Goal: Transaction & Acquisition: Purchase product/service

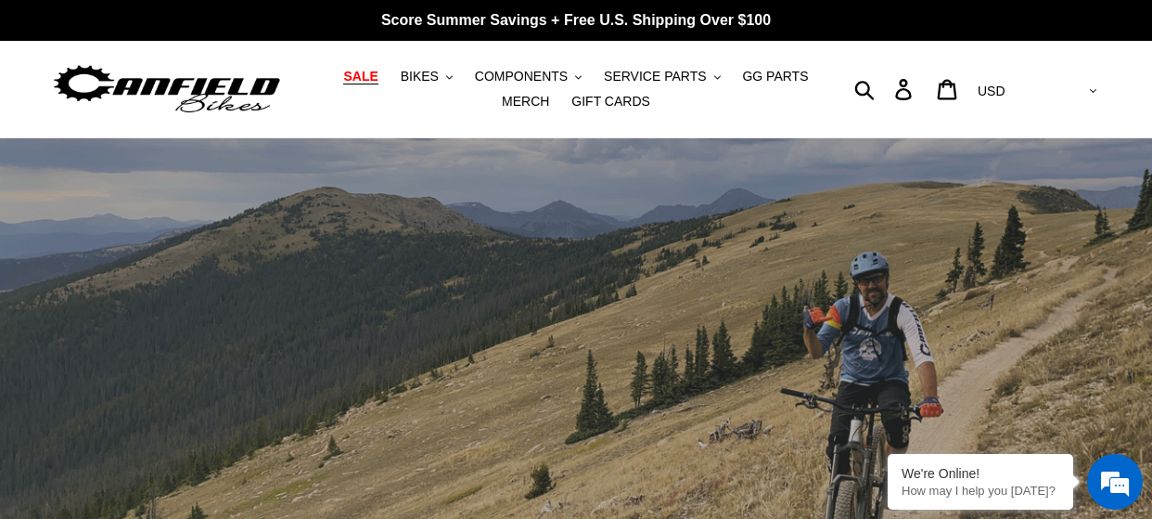
click at [366, 82] on span "SALE" at bounding box center [360, 77] width 34 height 16
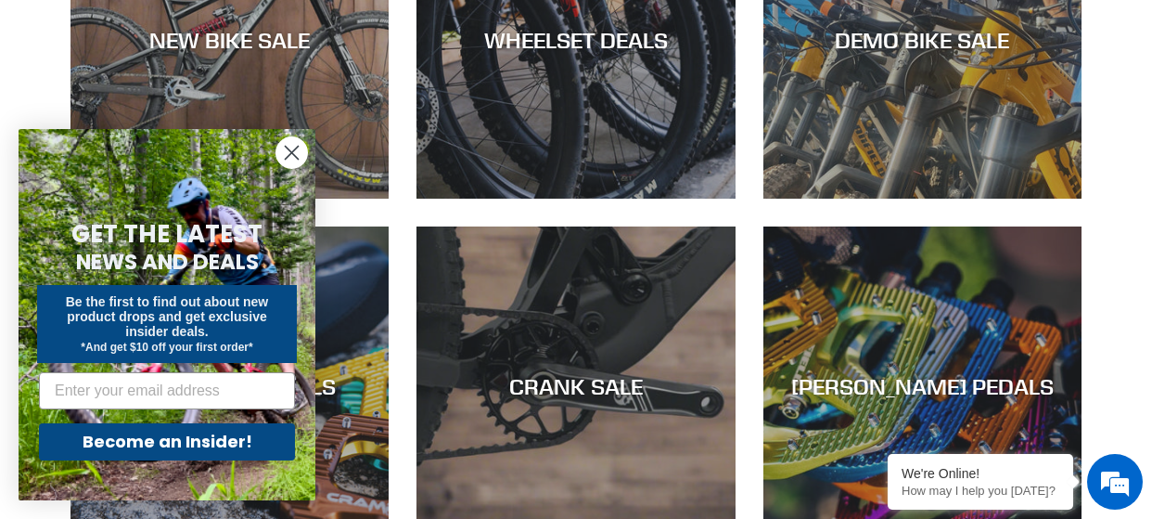
scroll to position [591, 0]
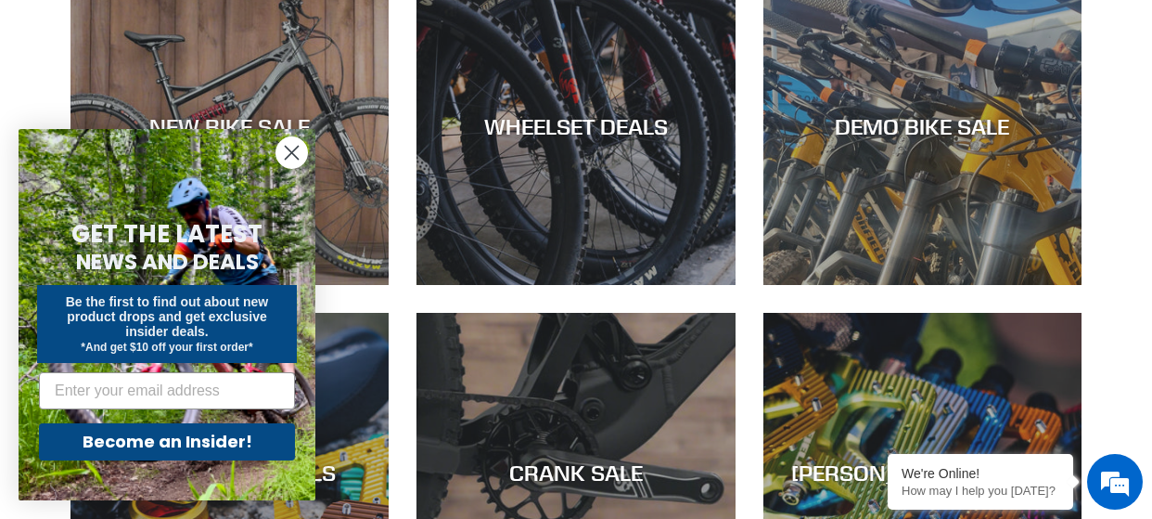
click at [275, 129] on form "GET THE LATEST NEWS AND DEALS Be the first to find out about new product drops …" at bounding box center [167, 314] width 297 height 371
click at [300, 152] on circle "Close dialog" at bounding box center [291, 152] width 31 height 31
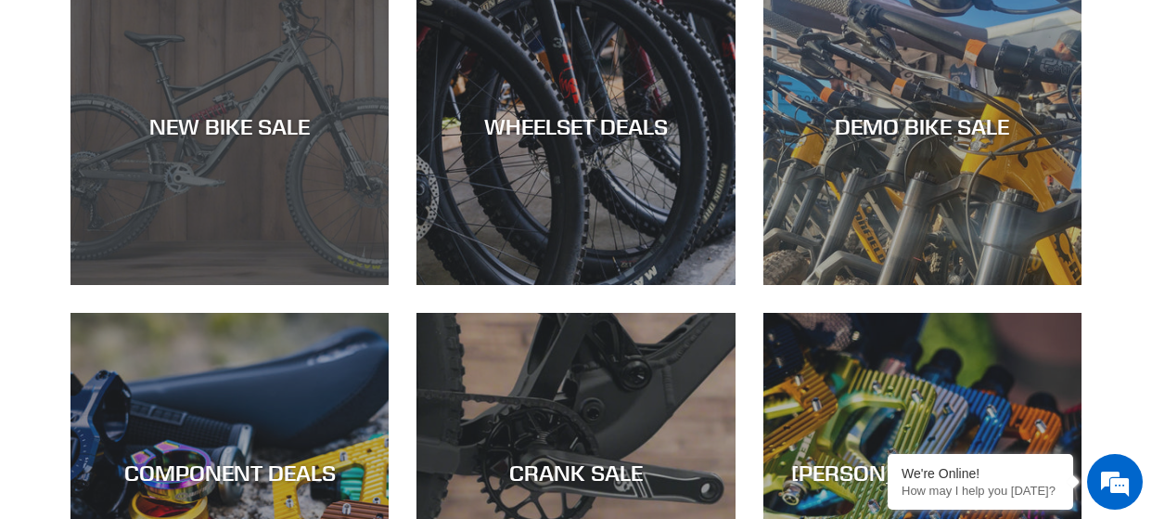
click at [245, 129] on div "NEW BIKE SALE" at bounding box center [229, 125] width 318 height 27
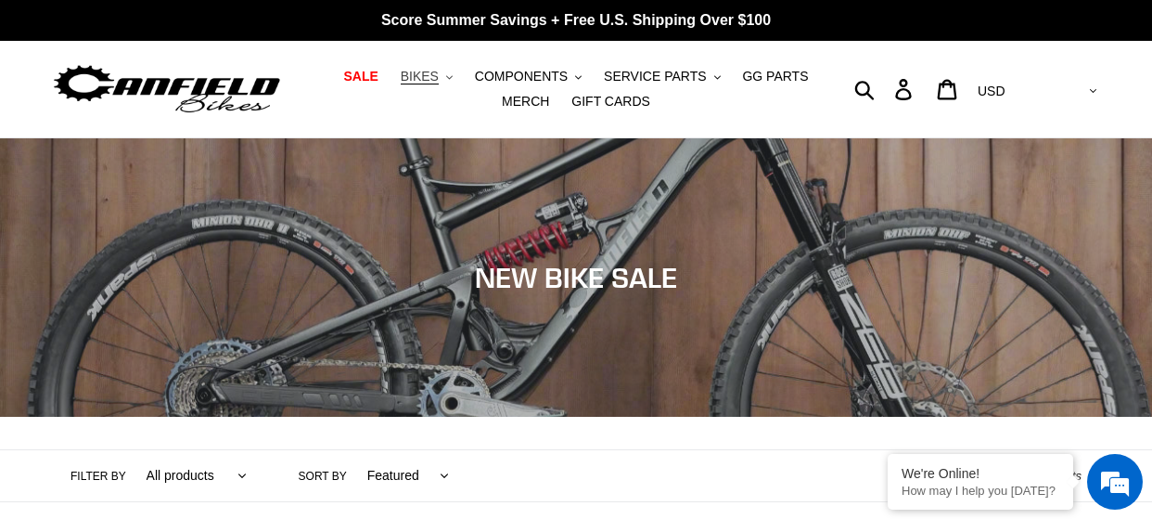
click at [436, 82] on span "BIKES" at bounding box center [420, 77] width 38 height 16
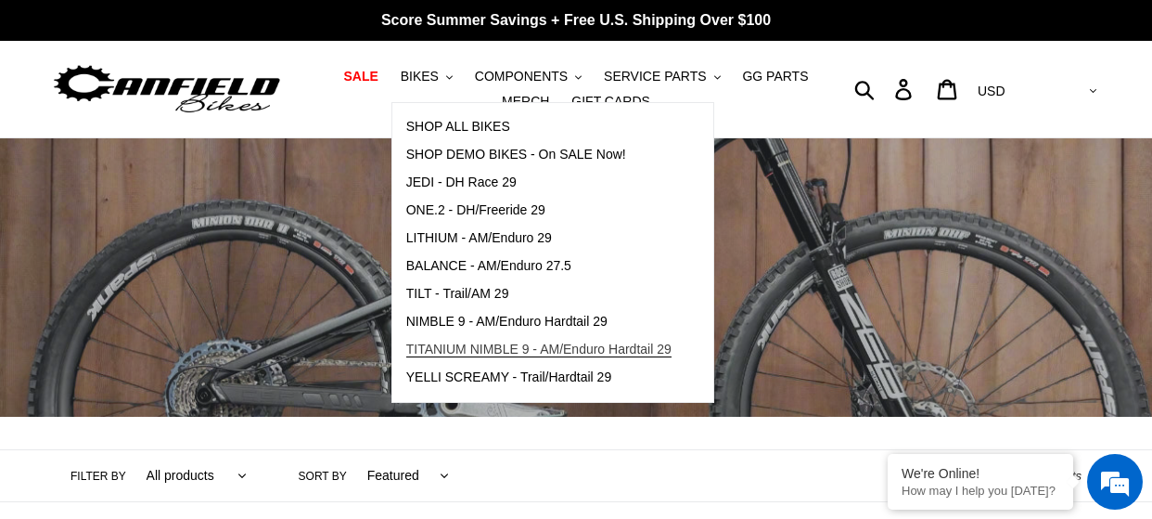
click at [489, 341] on span "TITANIUM NIMBLE 9 - AM/Enduro Hardtail 29" at bounding box center [538, 349] width 265 height 16
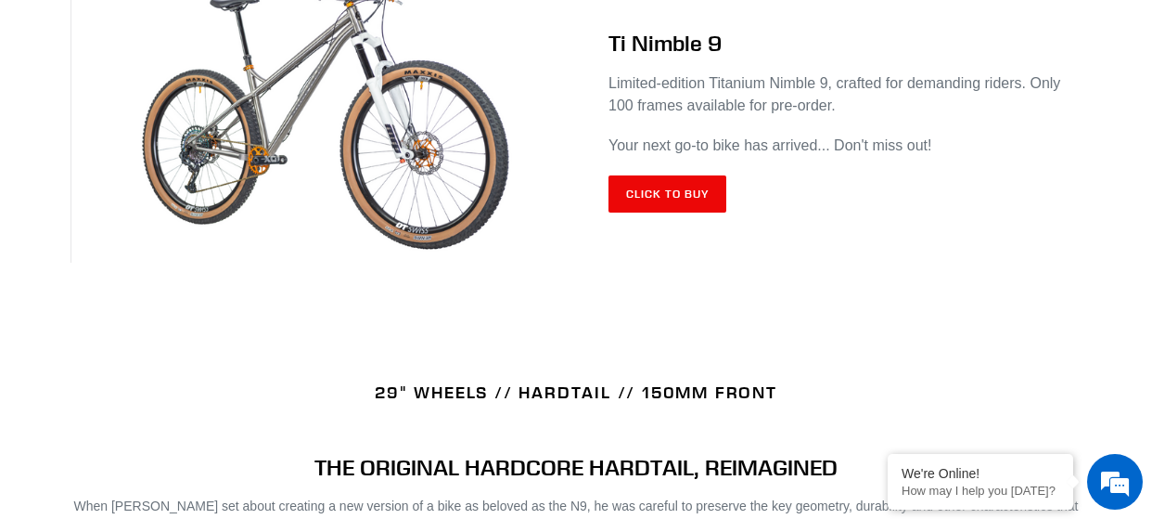
scroll to position [796, 0]
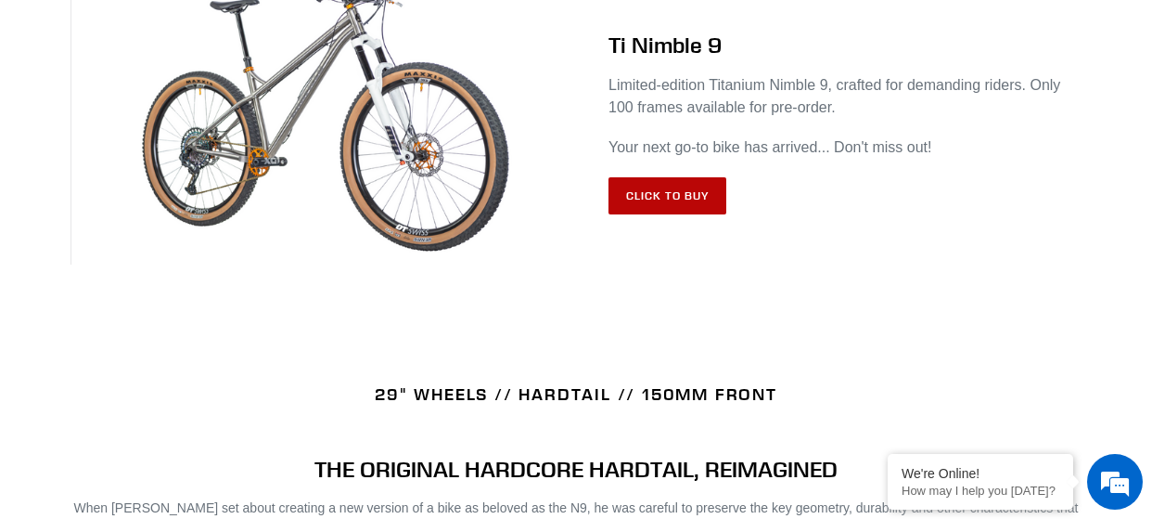
click at [660, 200] on link "Click to Buy" at bounding box center [668, 195] width 118 height 37
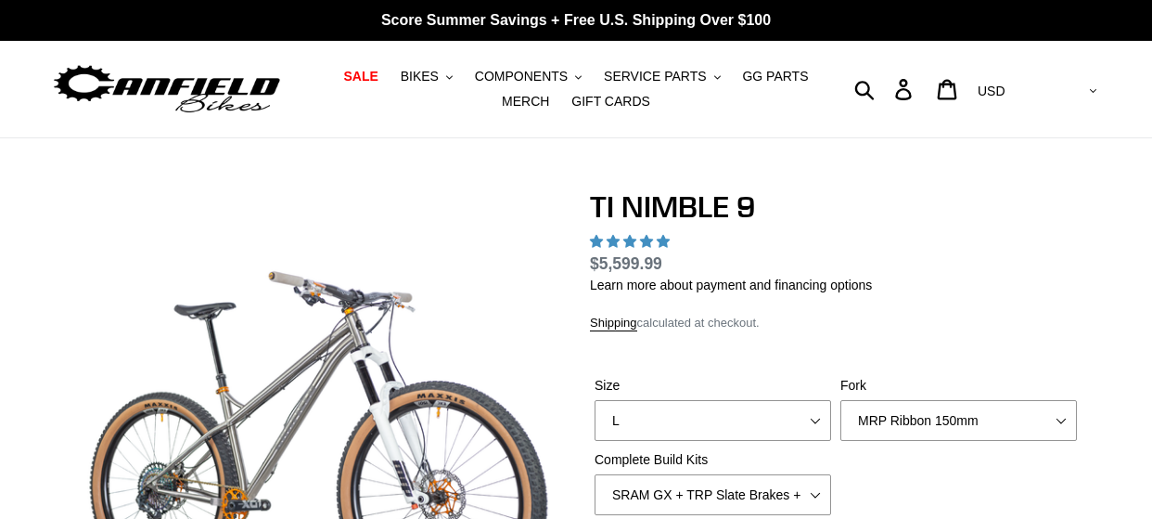
scroll to position [141, 0]
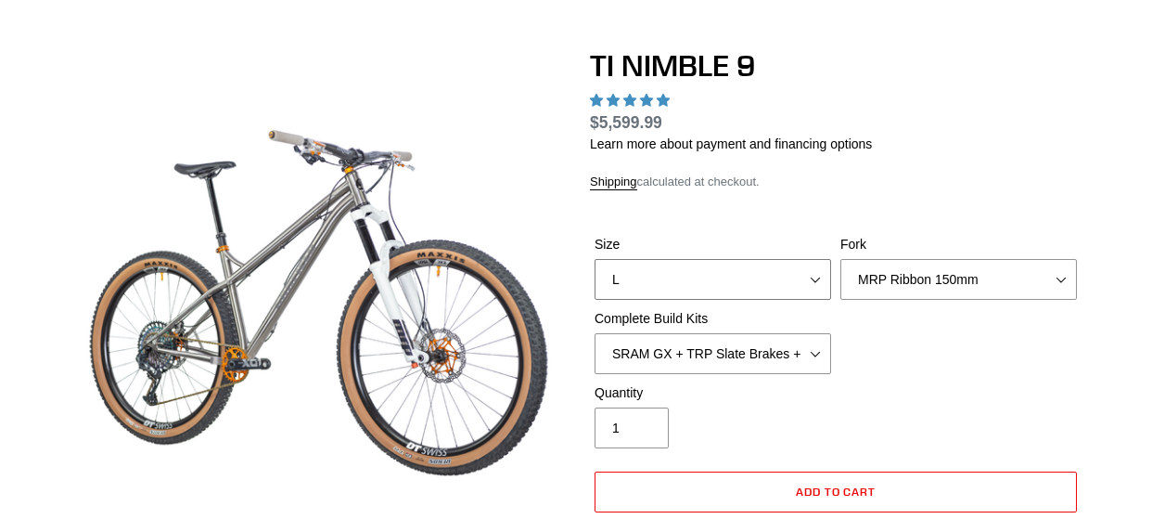
click at [809, 278] on select "S M L XL / XXL (Specify at checkout)" at bounding box center [713, 279] width 237 height 41
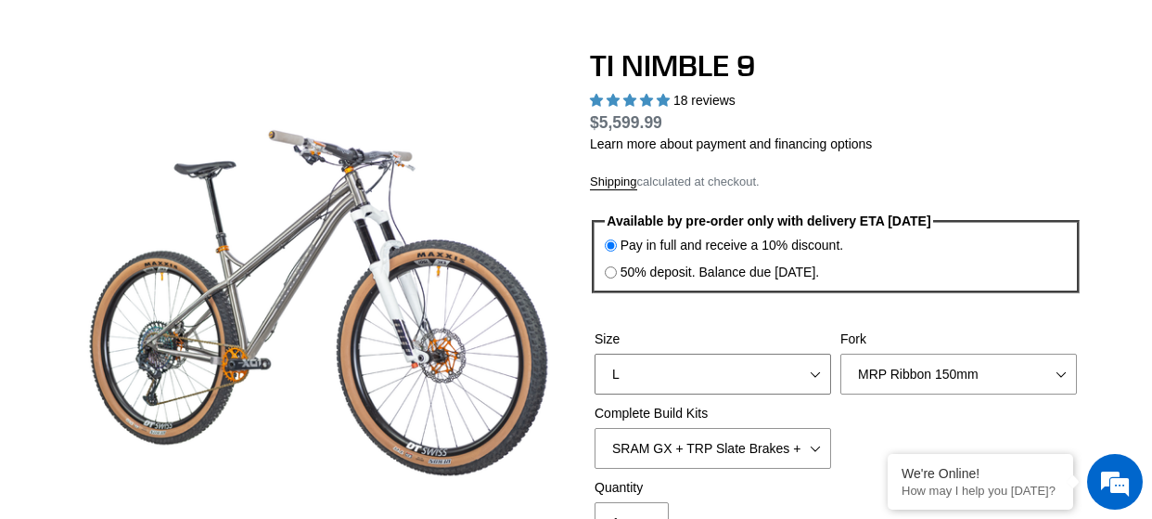
select select "highest-rating"
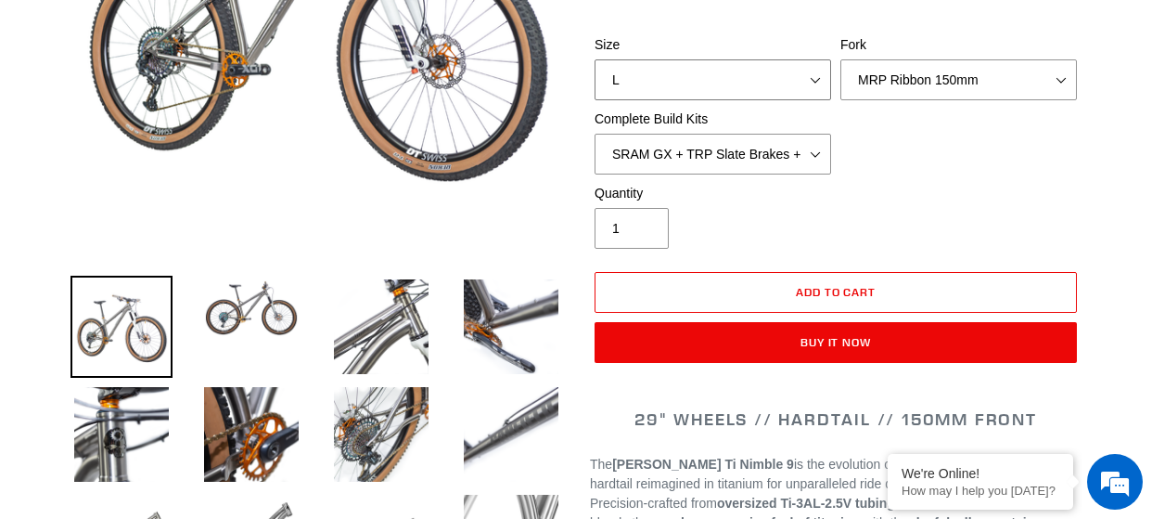
scroll to position [432, 0]
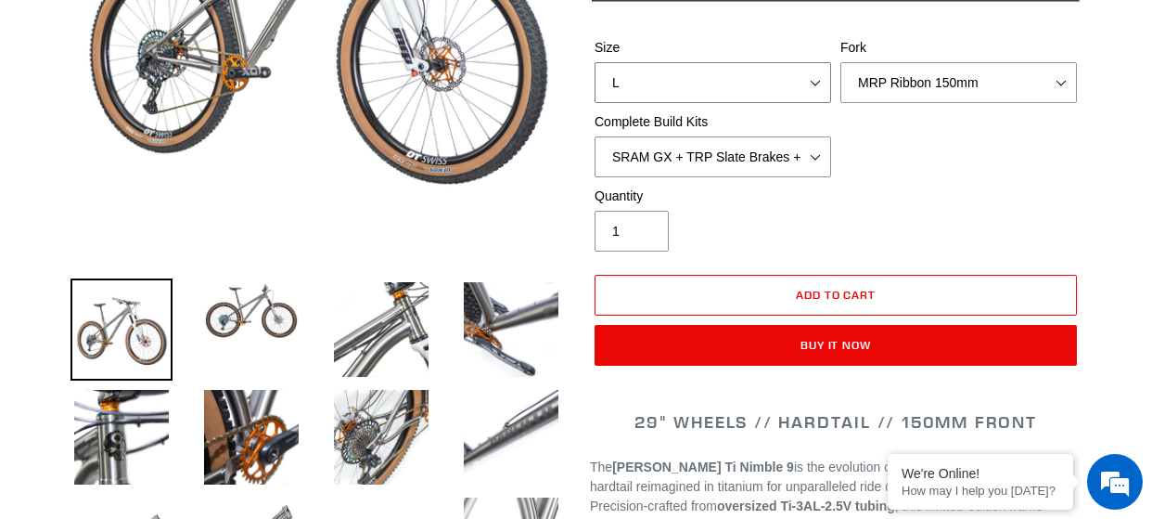
click at [817, 86] on select "S M L XL / XXL (Specify at checkout)" at bounding box center [713, 82] width 237 height 41
select select "XL / XXL (Specify at checkout)"
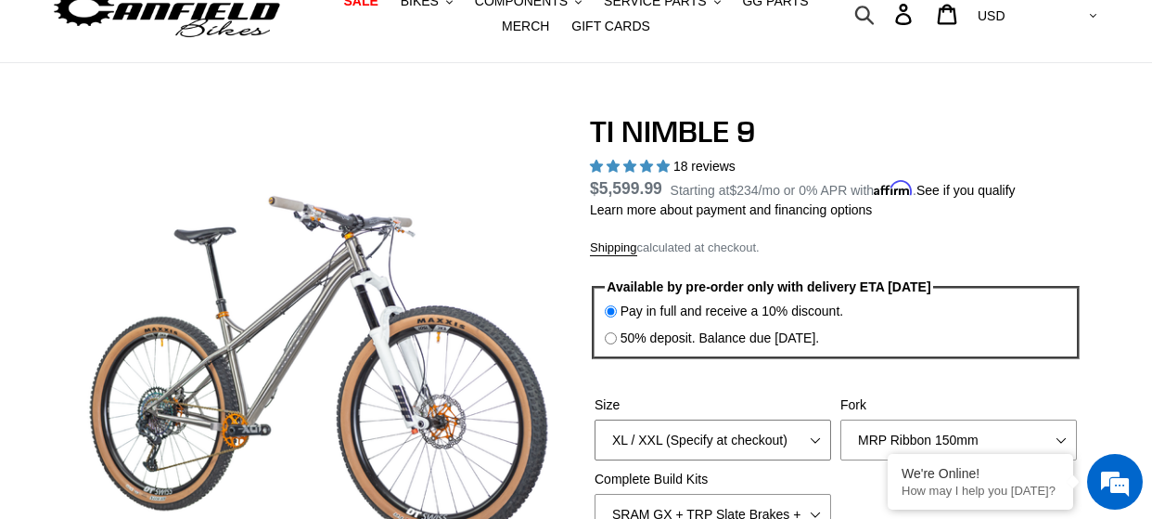
scroll to position [71, 0]
